Goal: Consume media (video, audio): Consume media (video, audio)

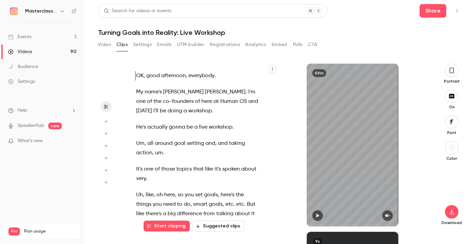
click at [19, 53] on div "Videos" at bounding box center [20, 51] width 24 height 7
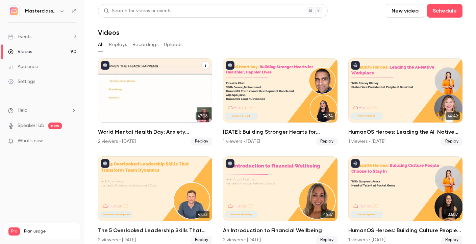
click at [139, 85] on div "World Mental Health Day: Anxiety Management & Resilience" at bounding box center [155, 90] width 114 height 64
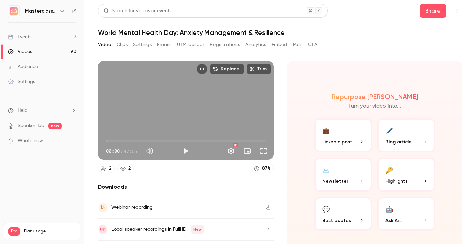
click at [187, 151] on button "Play" at bounding box center [186, 151] width 14 height 14
click at [187, 151] on button "Pause" at bounding box center [186, 151] width 14 height 14
type input "***"
click at [127, 42] on button "Clips" at bounding box center [122, 44] width 11 height 11
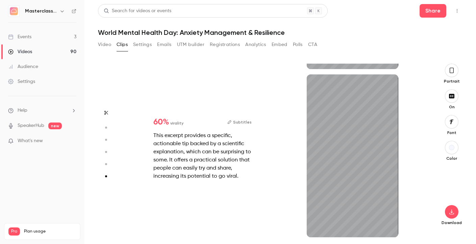
scroll to position [829, 0]
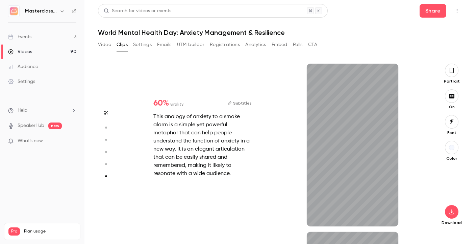
type input "*"
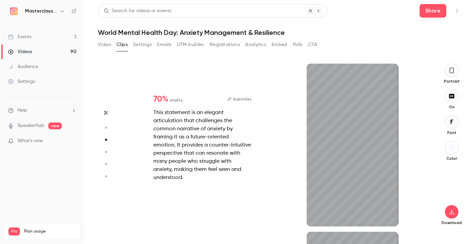
type input "*"
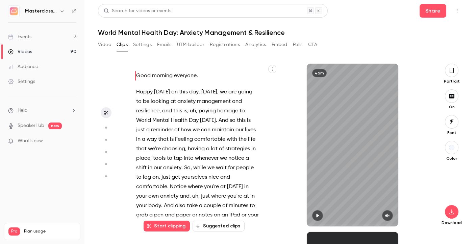
scroll to position [0, 0]
click at [104, 48] on button "Video" at bounding box center [104, 44] width 13 height 11
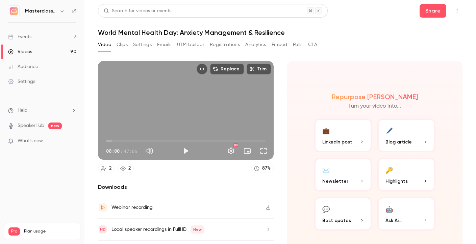
click at [125, 47] on button "Clips" at bounding box center [122, 44] width 11 height 11
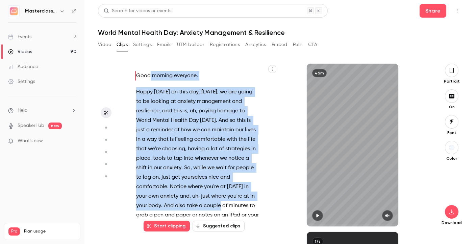
drag, startPoint x: 136, startPoint y: 74, endPoint x: 209, endPoint y: 207, distance: 151.9
click at [209, 207] on div "Good morning everyone . Happy [DATE] on this day . [DATE] , we are going to be …" at bounding box center [201, 148] width 147 height 156
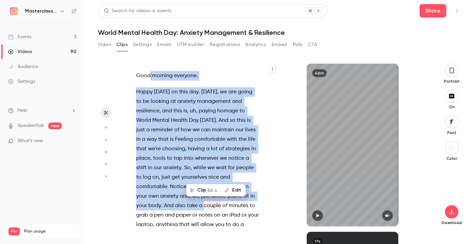
click at [174, 138] on span at bounding box center [174, 139] width 1 height 9
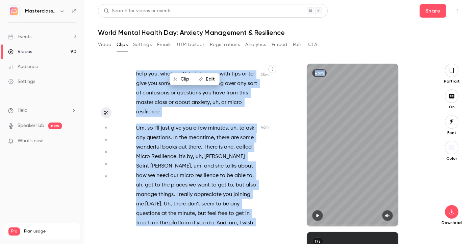
scroll to position [8126, 0]
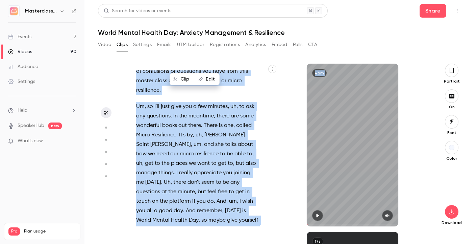
drag, startPoint x: 135, startPoint y: 93, endPoint x: 214, endPoint y: 281, distance: 203.7
click at [214, 243] on html "Masterclass Channel Events 3 Videos 90 Audience Settings Help SpeakerHub new Wh…" at bounding box center [238, 122] width 476 height 244
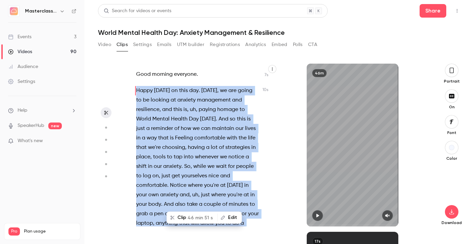
scroll to position [0, 0]
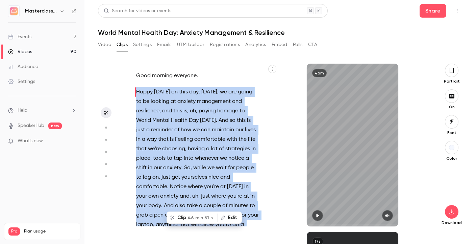
click at [320, 214] on icon "button" at bounding box center [317, 215] width 5 height 5
type input "***"
copy div "Happy [DATE] on this day . [DATE] , we are going to be looking at anxiety manag…"
click at [117, 81] on section "Good morning everyone . Happy [DATE] on this day . [DATE] , we are going to be …" at bounding box center [280, 154] width 365 height 180
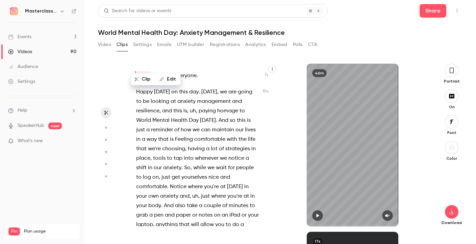
scroll to position [1987, 0]
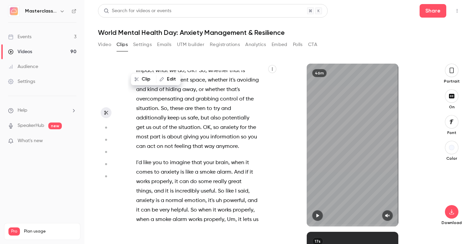
click at [133, 144] on div "Good morning everyone . Happy [DATE] on this day . [DATE] , we are going to be …" at bounding box center [201, 148] width 147 height 156
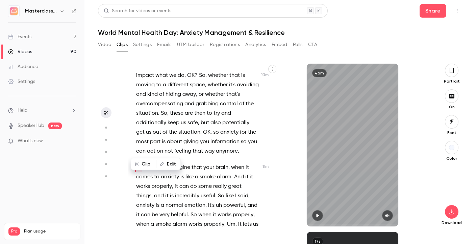
click at [135, 143] on div "Good morning everyone . Happy [DATE] on this day . [DATE] , we are going to be …" at bounding box center [201, 148] width 147 height 156
drag, startPoint x: 135, startPoint y: 144, endPoint x: 223, endPoint y: 210, distance: 110.2
click at [223, 210] on div "Good morning everyone . Happy [DATE] on this day . [DATE] , we are going to be …" at bounding box center [201, 148] width 147 height 156
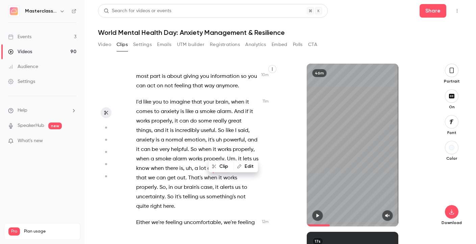
scroll to position [2049, 0]
click at [202, 144] on span "when" at bounding box center [204, 148] width 13 height 9
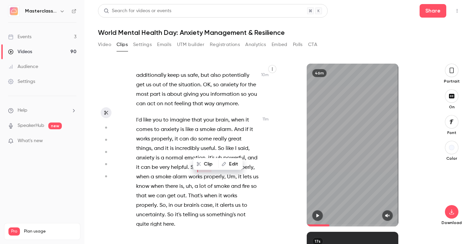
click at [158, 134] on span "properly" at bounding box center [161, 138] width 21 height 9
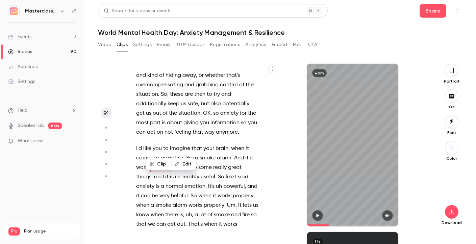
click at [135, 124] on div "Good morning everyone . Happy [DATE] on this day . [DATE] , we are going to be …" at bounding box center [201, 148] width 147 height 156
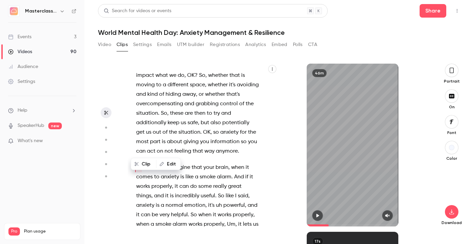
drag, startPoint x: 132, startPoint y: 144, endPoint x: 135, endPoint y: 147, distance: 3.9
click at [135, 147] on div "Good morning everyone . Happy [DATE] on this day . [DATE] , we are going to be …" at bounding box center [201, 148] width 147 height 156
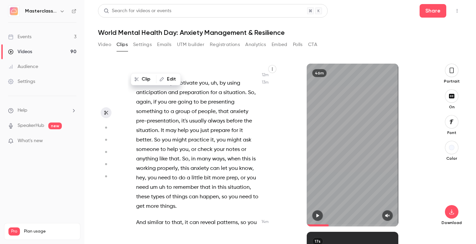
scroll to position [2428, 0]
click at [171, 201] on span "things" at bounding box center [167, 205] width 15 height 9
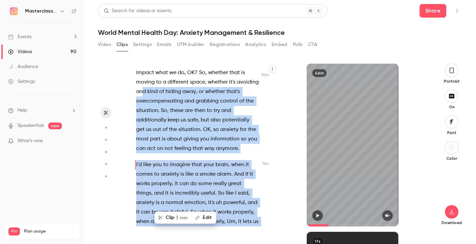
scroll to position [1973, 0]
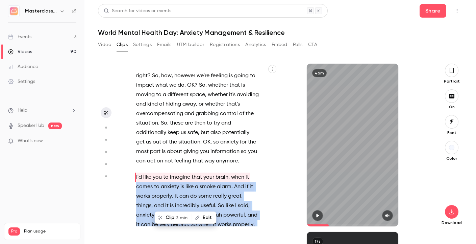
drag, startPoint x: 169, startPoint y: 145, endPoint x: 136, endPoint y: 164, distance: 38.9
click at [136, 164] on div "Good morning everyone . Happy [DATE] on this day . [DATE] , we are going to be …" at bounding box center [201, 148] width 147 height 156
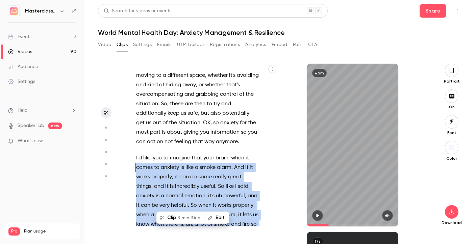
click at [134, 151] on div "Good morning everyone . Happy [DATE] on this day . [DATE] , we are going to be …" at bounding box center [201, 148] width 147 height 156
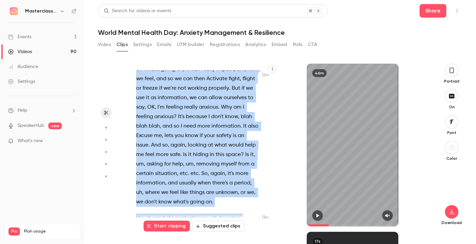
scroll to position [2303, 0]
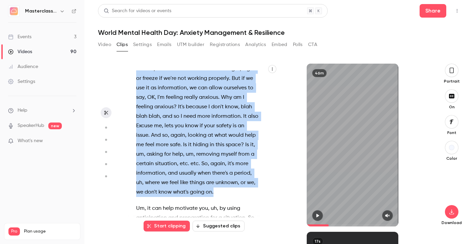
drag, startPoint x: 135, startPoint y: 137, endPoint x: 216, endPoint y: 174, distance: 89.4
click at [216, 174] on div "Good morning everyone . Happy [DATE] on this day . [DATE] , we are going to be …" at bounding box center [201, 148] width 147 height 156
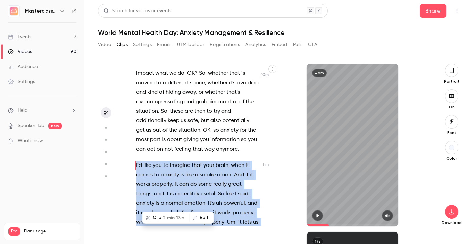
scroll to position [1982, 0]
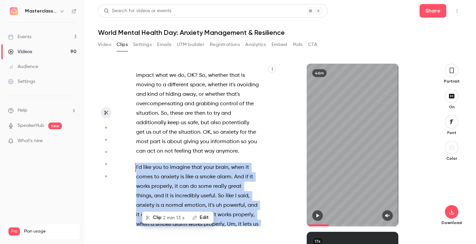
click at [167, 220] on span "2 min 13 s" at bounding box center [174, 217] width 22 height 7
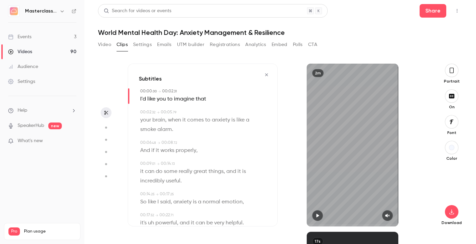
click at [452, 74] on button "button" at bounding box center [452, 71] width 14 height 14
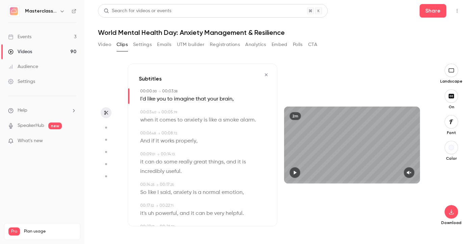
click at [295, 173] on icon "button" at bounding box center [295, 172] width 3 height 4
click at [293, 175] on button "button" at bounding box center [295, 172] width 11 height 11
click at [448, 146] on button "button" at bounding box center [452, 148] width 14 height 14
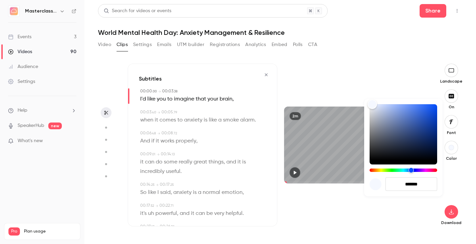
click at [448, 146] on div at bounding box center [238, 122] width 476 height 244
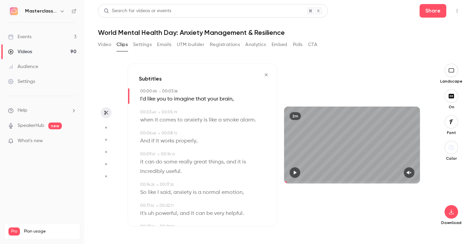
click at [452, 102] on button "button" at bounding box center [452, 96] width 14 height 14
click at [444, 211] on div "Download" at bounding box center [451, 195] width 22 height 59
click at [451, 211] on icon "button" at bounding box center [451, 211] width 4 height 5
click at [423, 203] on span "High quality requires longer processing" at bounding box center [400, 205] width 77 height 7
click at [449, 71] on icon "button" at bounding box center [451, 70] width 7 height 5
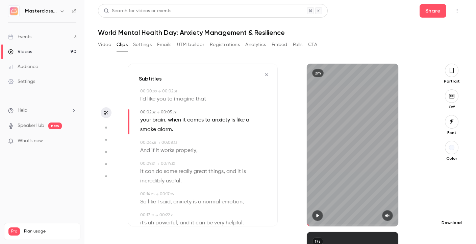
click at [452, 214] on icon "button" at bounding box center [452, 211] width 8 height 5
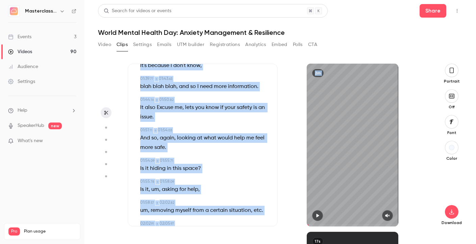
scroll to position [776, 0]
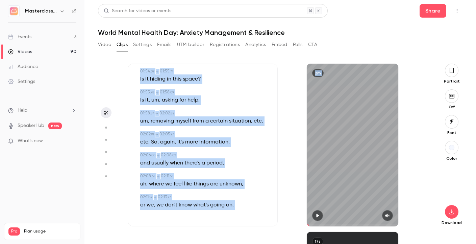
drag, startPoint x: 136, startPoint y: 98, endPoint x: 225, endPoint y: 255, distance: 180.5
click at [225, 243] on html "Masterclass Channel Events 3 Videos 90 Audience Settings Help SpeakerHub new Wh…" at bounding box center [238, 122] width 476 height 244
copy div "L'i dolo sit am consect adip 05:30 . 24 → 13:81 . 05 elit seddo , eius te incid…"
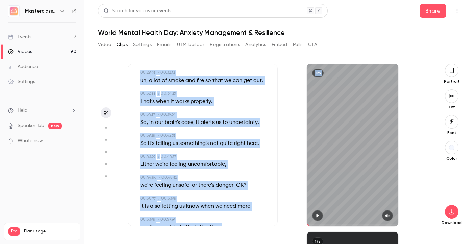
scroll to position [216, 0]
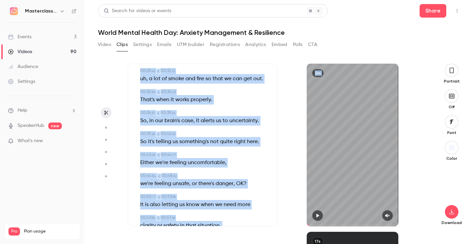
click at [299, 133] on div "2m" at bounding box center [353, 145] width 150 height 163
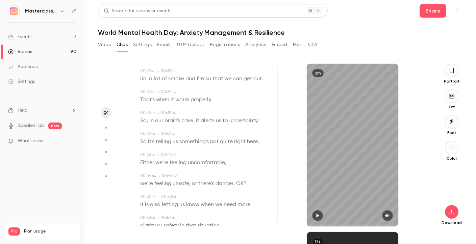
type input "***"
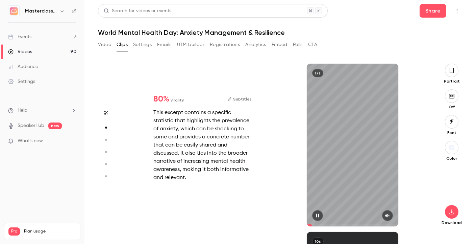
type input "*"
type input "***"
type input "*"
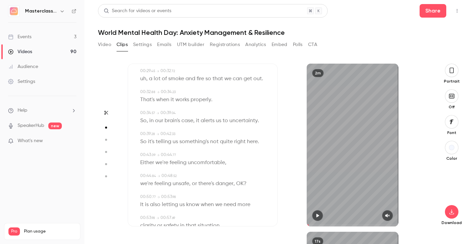
type input "***"
type input "*"
click at [314, 210] on div "2m" at bounding box center [353, 145] width 92 height 163
click at [317, 216] on icon "button" at bounding box center [317, 216] width 3 height 4
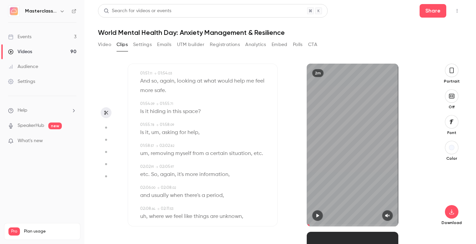
scroll to position [738, 0]
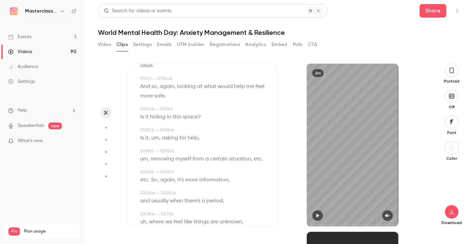
click at [141, 162] on span "um" at bounding box center [144, 158] width 8 height 9
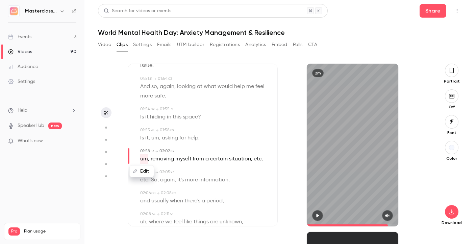
click at [141, 173] on button "Edit" at bounding box center [141, 171] width 23 height 11
click at [210, 135] on div "Is it , um , asking for help ," at bounding box center [203, 137] width 126 height 9
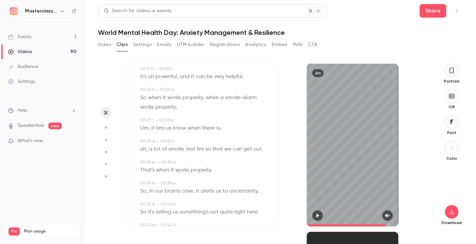
scroll to position [0, 0]
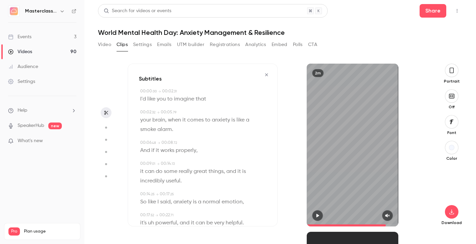
click at [219, 101] on div "I'd like you to imagine that" at bounding box center [203, 98] width 126 height 9
type input "*"
click at [217, 102] on div "Edit I'd like you to imagine that" at bounding box center [203, 98] width 126 height 9
click at [105, 115] on icon "button" at bounding box center [105, 112] width 5 height 5
click at [182, 97] on span "imagine" at bounding box center [184, 98] width 20 height 9
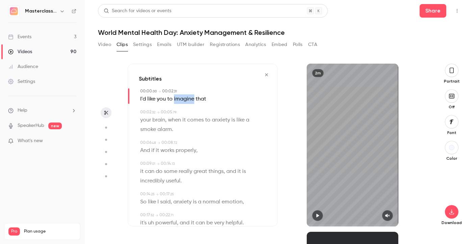
click at [182, 97] on span "imagine" at bounding box center [184, 98] width 20 height 9
click at [107, 125] on icon "button" at bounding box center [106, 127] width 6 height 5
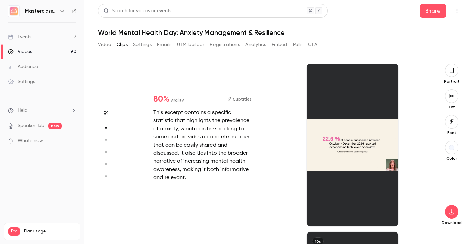
click at [106, 111] on icon "button" at bounding box center [105, 112] width 5 height 5
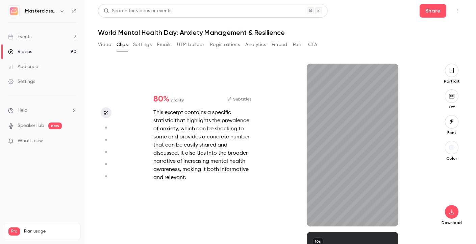
type input "*"
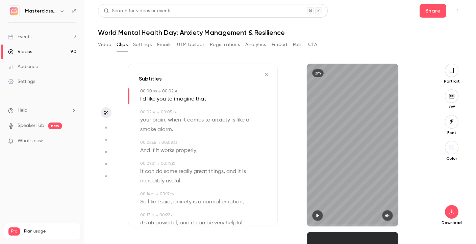
click at [269, 76] on icon "button" at bounding box center [266, 74] width 5 height 5
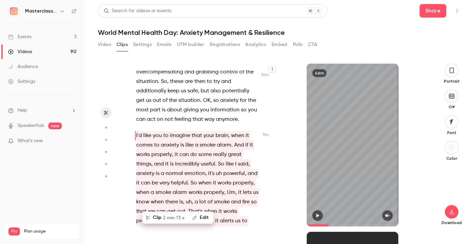
scroll to position [2016, 0]
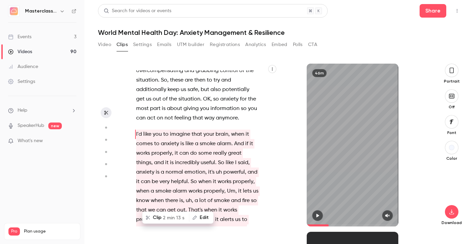
click at [151, 167] on span "anxiety" at bounding box center [145, 171] width 18 height 9
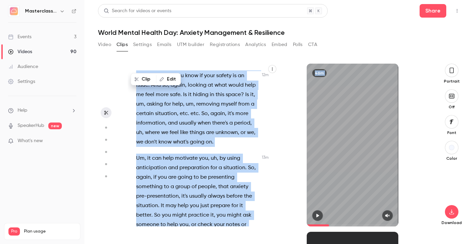
scroll to position [2381, 0]
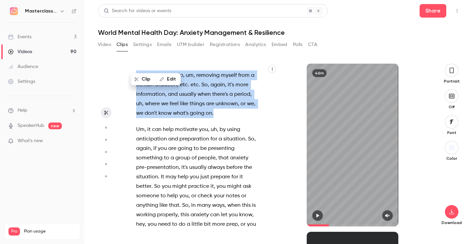
drag, startPoint x: 202, startPoint y: 109, endPoint x: 219, endPoint y: 100, distance: 19.7
click at [219, 100] on div "Good morning everyone . Happy [DATE] on this day . [DATE] , we are going to be …" at bounding box center [201, 148] width 147 height 156
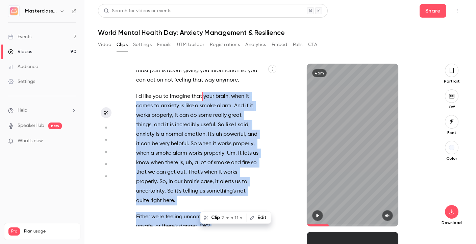
scroll to position [2068, 0]
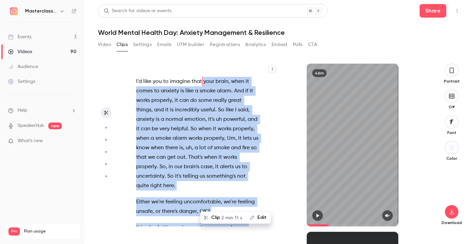
click at [217, 218] on button "Clip 2 min 11 s" at bounding box center [223, 217] width 45 height 11
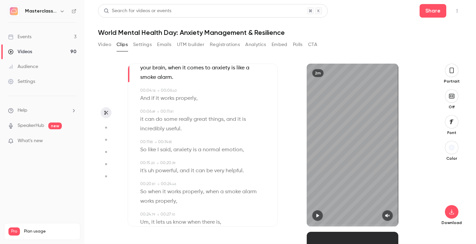
scroll to position [40, 0]
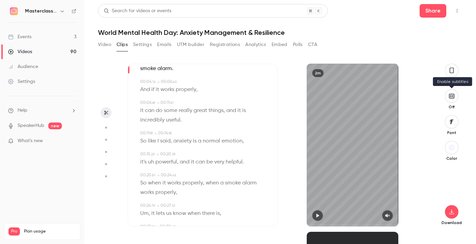
click at [454, 91] on button "button" at bounding box center [452, 96] width 14 height 14
click at [449, 154] on div "Color" at bounding box center [452, 151] width 22 height 20
click at [316, 215] on icon "button" at bounding box center [317, 215] width 5 height 5
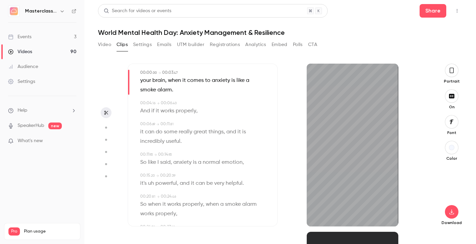
scroll to position [0, 0]
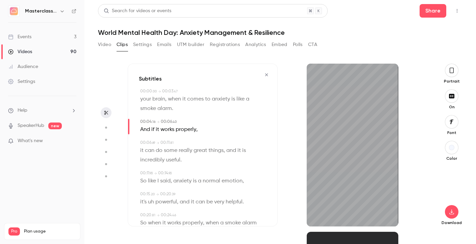
click at [267, 74] on icon "button" at bounding box center [266, 74] width 5 height 5
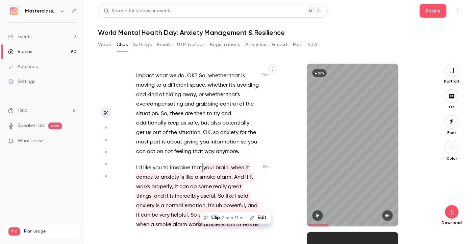
scroll to position [1982, 0]
click at [135, 146] on div "Good morning everyone . Happy [DATE] on this day . [DATE] , we are going to be …" at bounding box center [201, 148] width 147 height 156
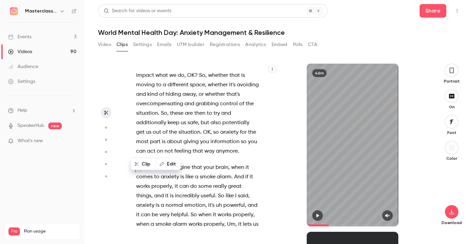
drag, startPoint x: 135, startPoint y: 146, endPoint x: 211, endPoint y: 200, distance: 92.9
click at [211, 200] on div "Good morning everyone . Happy [DATE] on this day . [DATE] , we are going to be …" at bounding box center [201, 148] width 147 height 156
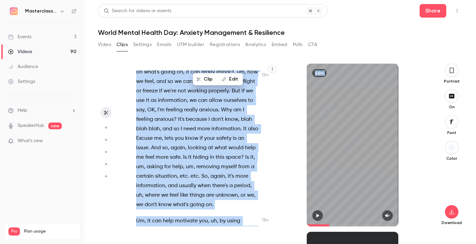
scroll to position [2330, 0]
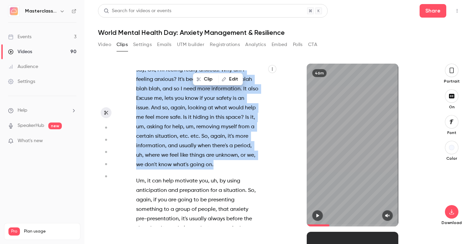
drag, startPoint x: 129, startPoint y: 96, endPoint x: 225, endPoint y: 143, distance: 106.3
click at [225, 143] on div "Good morning everyone . Happy [DATE] on this day . [DATE] , we are going to be …" at bounding box center [201, 148] width 147 height 156
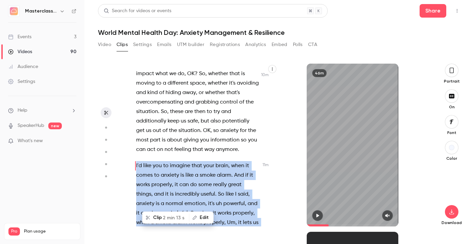
scroll to position [1982, 0]
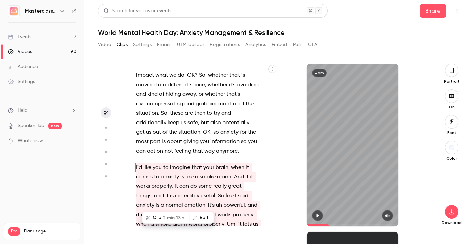
type input "*****"
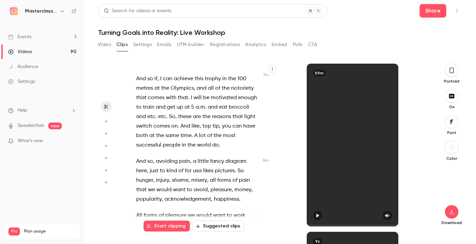
scroll to position [1913, 0]
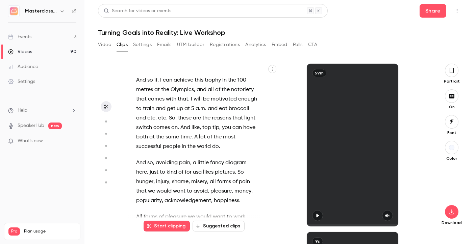
click at [28, 49] on div "Videos" at bounding box center [20, 51] width 24 height 7
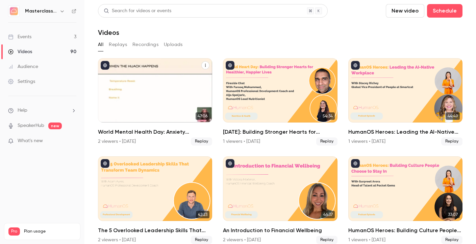
click at [174, 95] on div "World Mental Health Day: Anxiety Management & Resilience" at bounding box center [155, 90] width 114 height 64
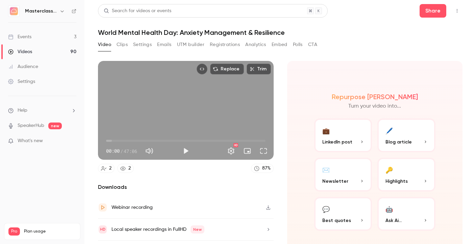
click at [126, 45] on button "Clips" at bounding box center [122, 44] width 11 height 11
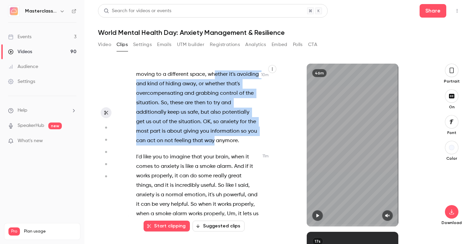
scroll to position [1973, 0]
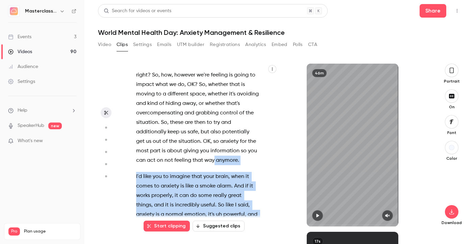
drag, startPoint x: 134, startPoint y: 135, endPoint x: 251, endPoint y: 200, distance: 133.9
click at [251, 200] on div "Good morning everyone . Happy [DATE] on this day . [DATE] , we are going to be …" at bounding box center [201, 148] width 147 height 156
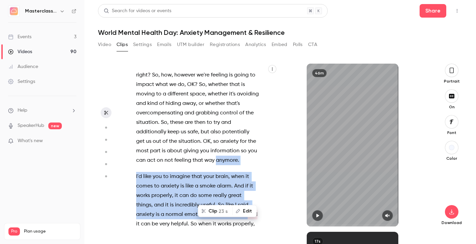
scroll to position [1966, 0]
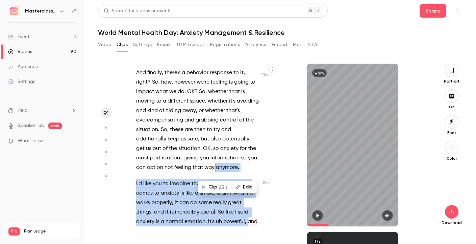
click at [189, 188] on span "like" at bounding box center [190, 192] width 8 height 9
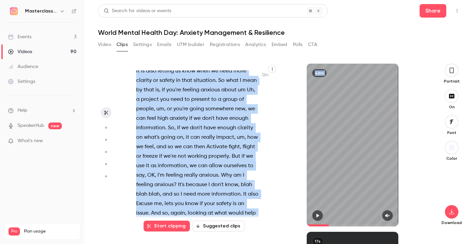
scroll to position [2316, 0]
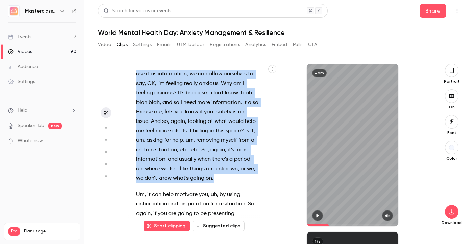
drag, startPoint x: 136, startPoint y: 166, endPoint x: 227, endPoint y: 159, distance: 91.5
click at [227, 159] on div "Good morning everyone . Happy [DATE] on this day . [DATE] , we are going to be …" at bounding box center [201, 148] width 147 height 156
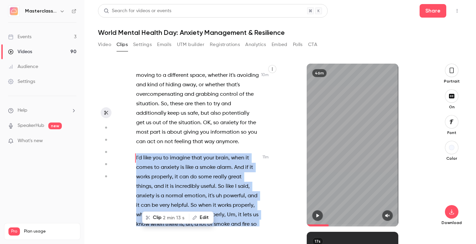
scroll to position [1982, 0]
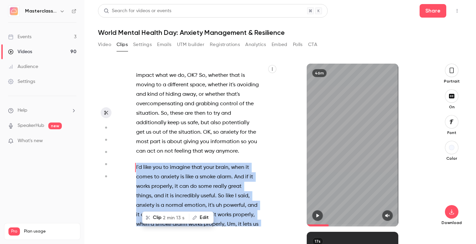
click at [167, 219] on span "2 min 13 s" at bounding box center [174, 217] width 22 height 7
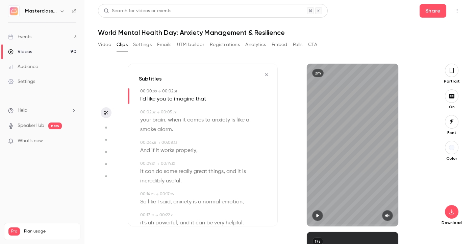
click at [318, 217] on icon "button" at bounding box center [317, 215] width 5 height 5
click at [318, 217] on icon "button" at bounding box center [317, 216] width 3 height 4
type input "***"
click at [447, 206] on div "Download" at bounding box center [452, 195] width 22 height 59
click at [448, 210] on icon "button" at bounding box center [452, 211] width 8 height 5
